Goal: Navigation & Orientation: Go to known website

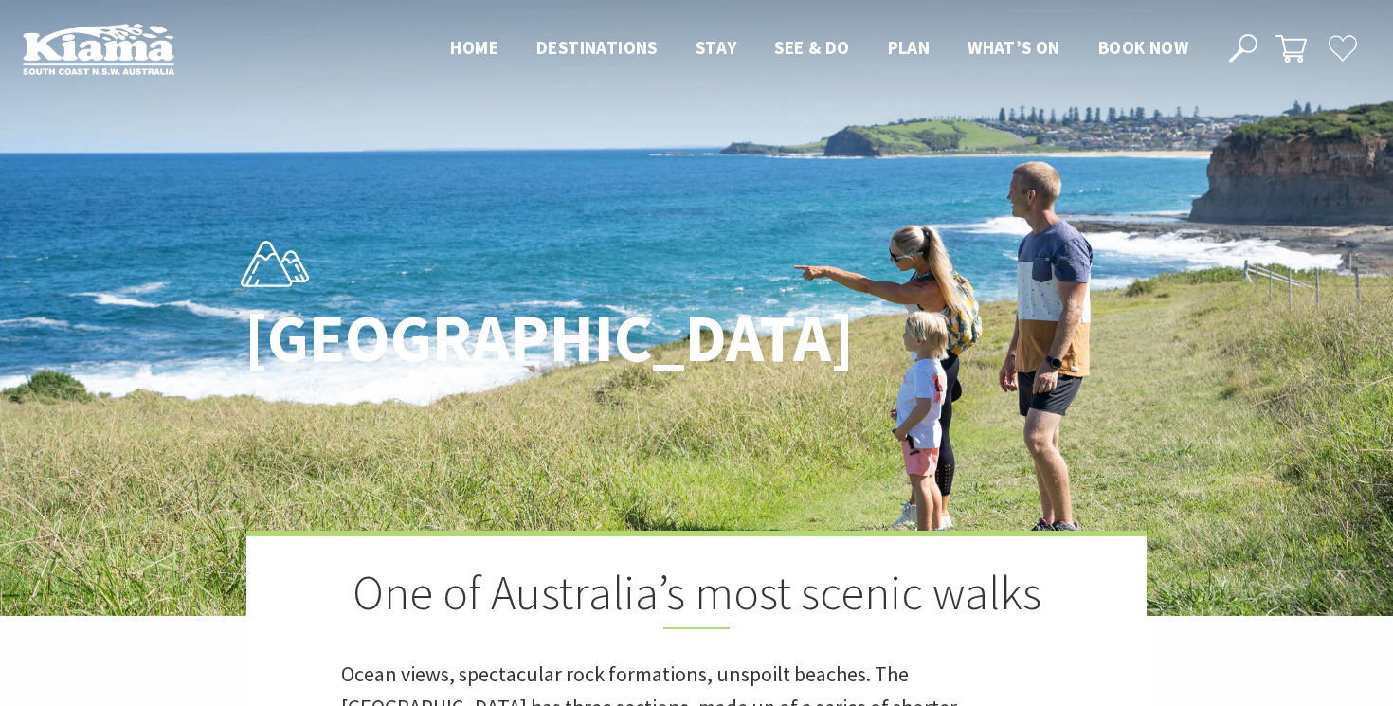
scroll to position [590, 1388]
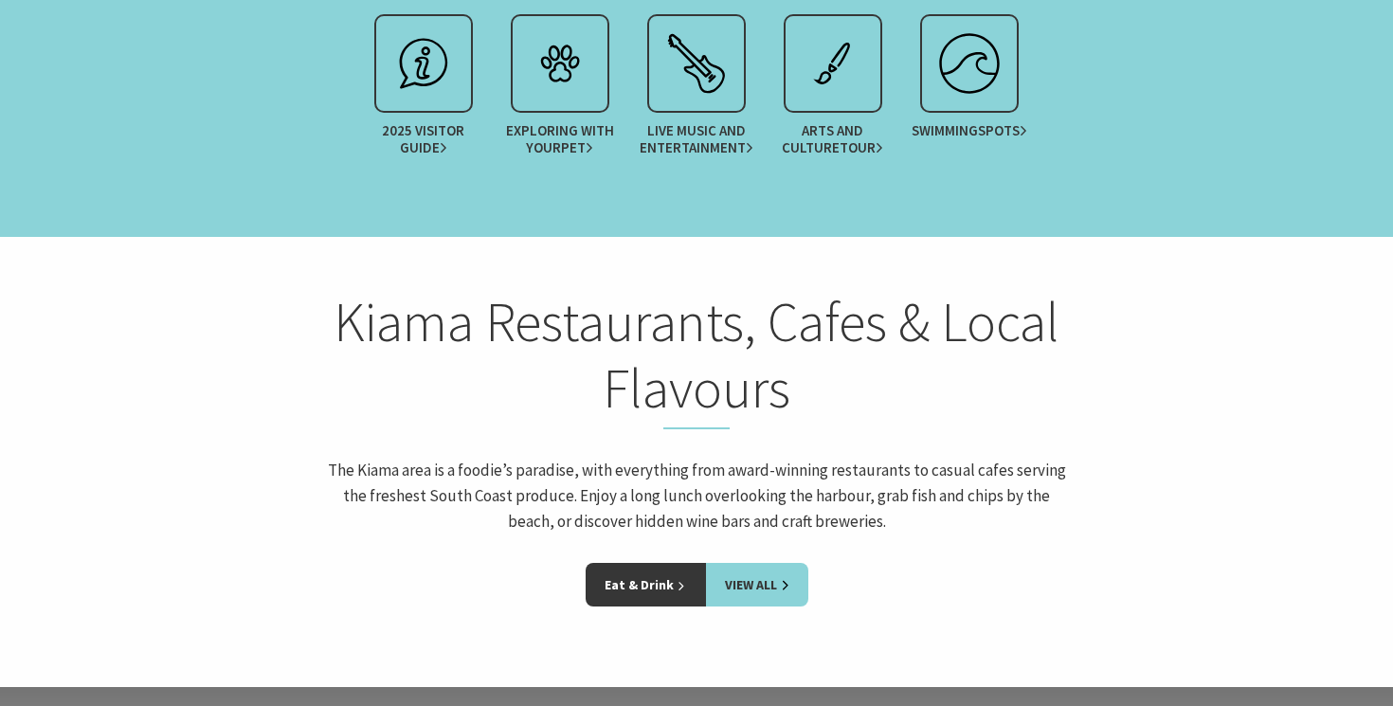
scroll to position [2477, 0]
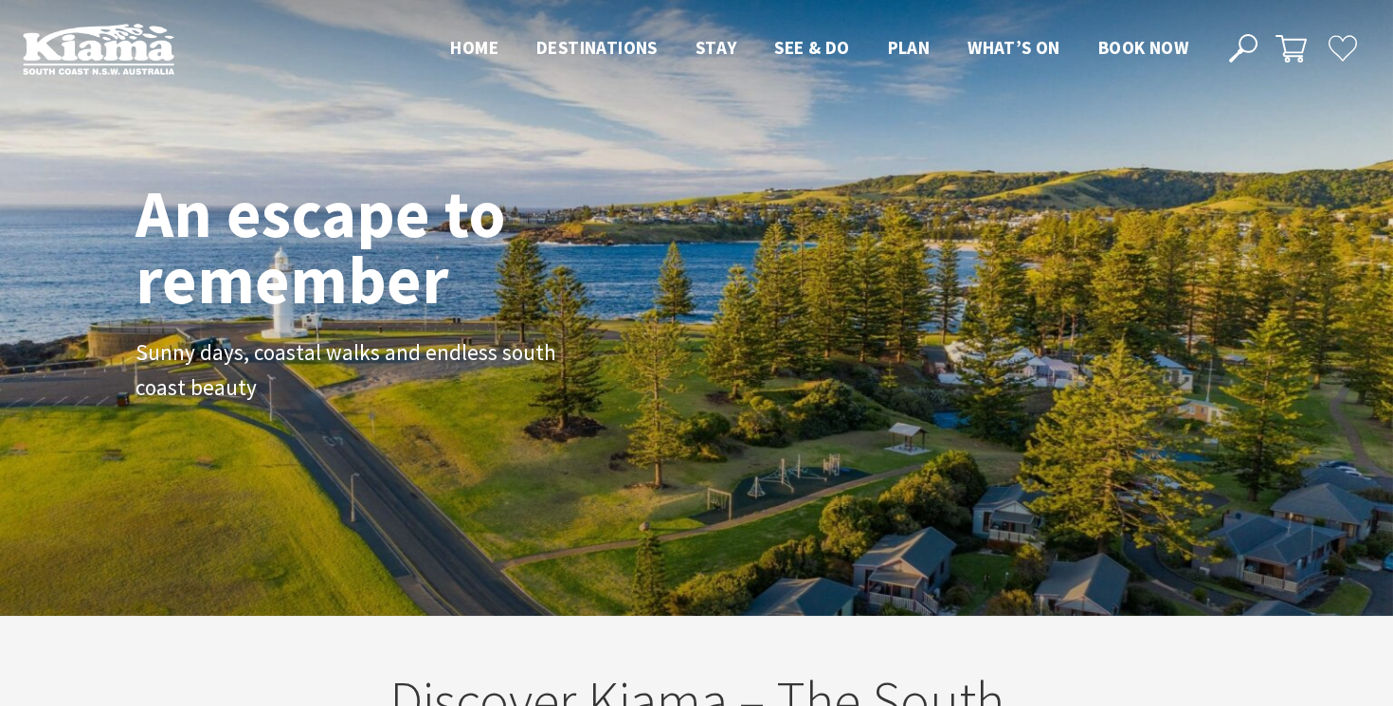
scroll to position [268, 1378]
